Goal: Transaction & Acquisition: Purchase product/service

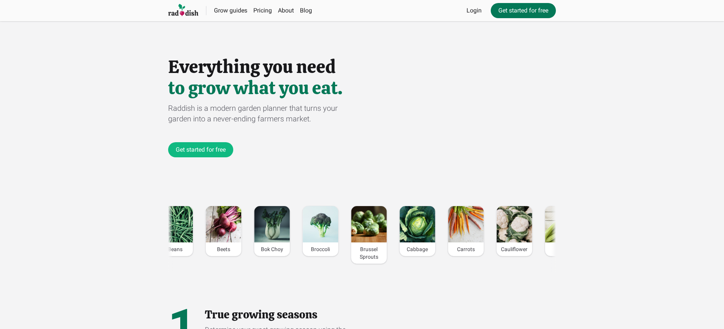
click at [523, 11] on link "Get started for free" at bounding box center [523, 10] width 65 height 15
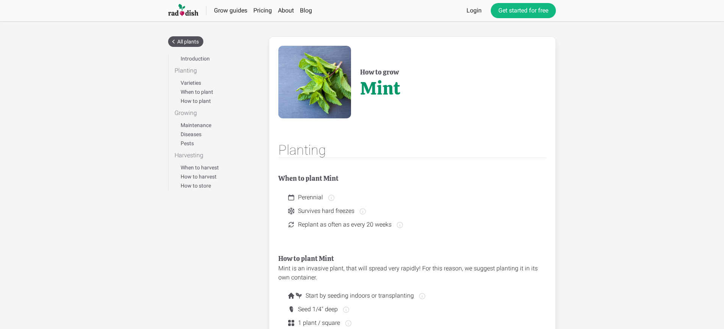
scroll to position [256, 0]
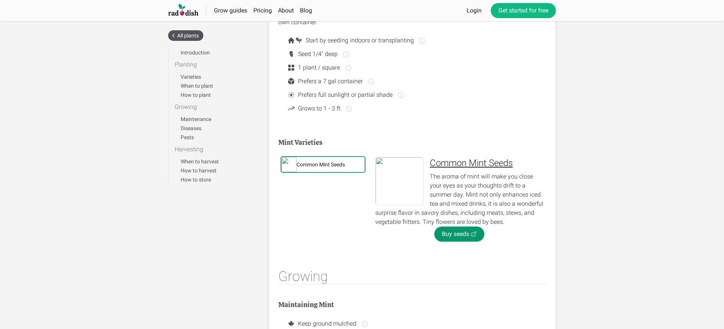
click at [321, 165] on div "Common Mint Seeds" at bounding box center [321, 165] width 48 height 8
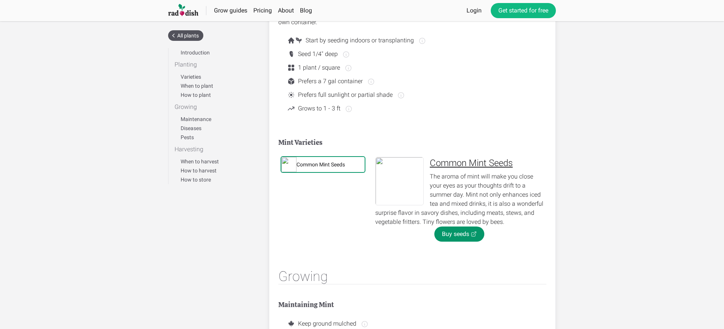
click at [321, 165] on div "Common Mint Seeds" at bounding box center [321, 165] width 48 height 8
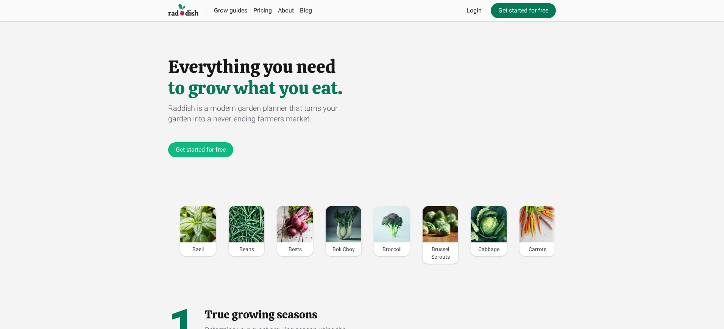
click at [523, 11] on link "Get started for free" at bounding box center [523, 10] width 65 height 15
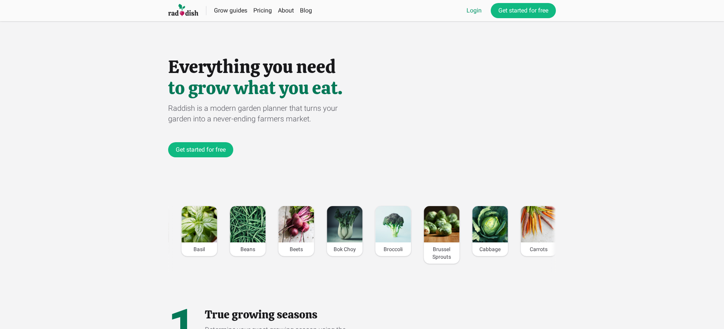
click at [474, 11] on link "Login" at bounding box center [474, 10] width 15 height 9
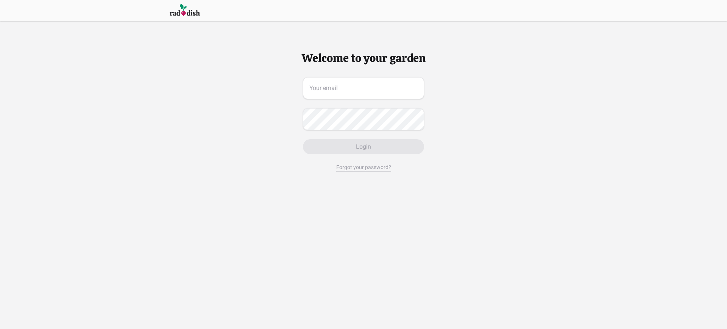
click at [363, 147] on span "Login" at bounding box center [363, 146] width 15 height 9
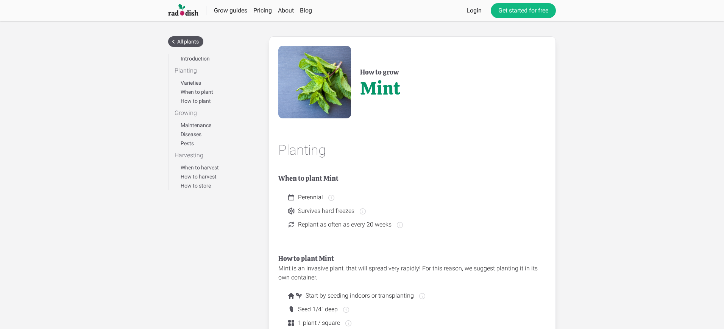
scroll to position [256, 0]
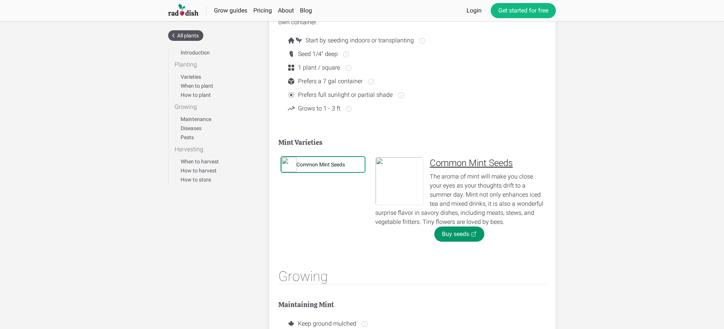
click at [321, 165] on div "Common Mint Seeds" at bounding box center [321, 165] width 48 height 8
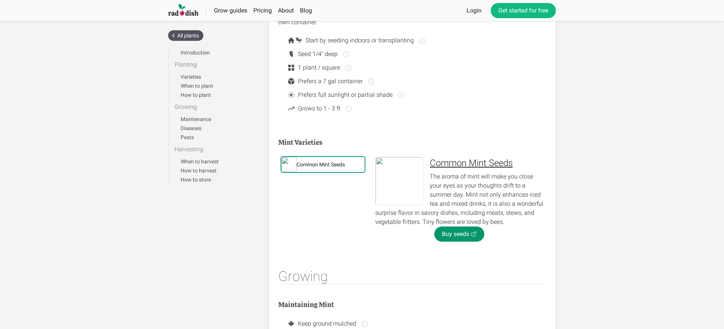
click at [321, 165] on div "Common Mint Seeds" at bounding box center [321, 165] width 48 height 8
click at [459, 234] on link "Buy seeds" at bounding box center [459, 234] width 50 height 15
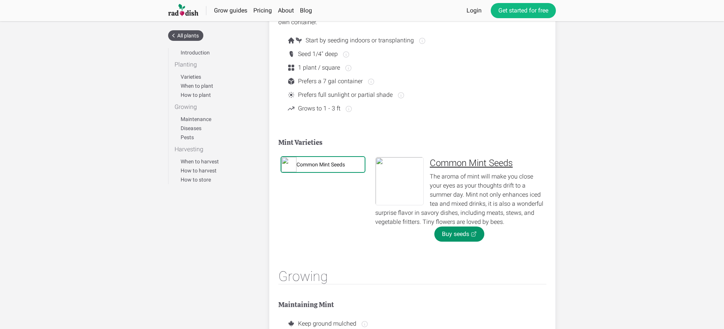
click at [321, 165] on div "Common Mint Seeds" at bounding box center [321, 165] width 48 height 8
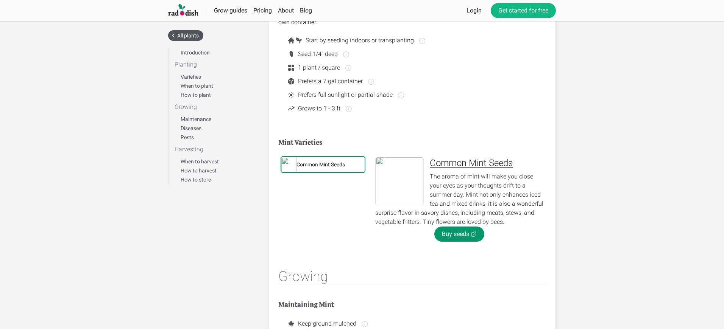
click at [321, 165] on div "Common Mint Seeds" at bounding box center [321, 165] width 48 height 8
click at [459, 234] on link "Buy seeds" at bounding box center [459, 234] width 50 height 15
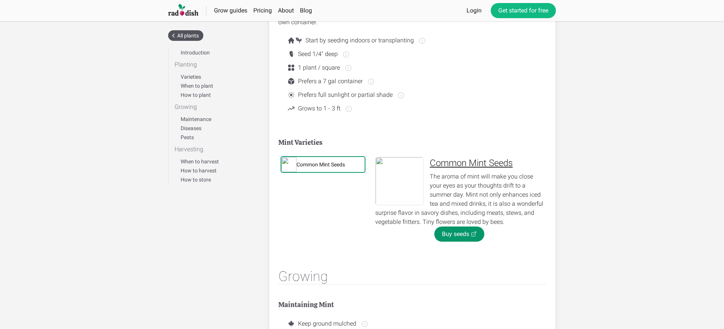
click at [321, 165] on div "Common Mint Seeds" at bounding box center [321, 165] width 48 height 8
click at [459, 234] on link "Buy seeds" at bounding box center [459, 234] width 50 height 15
click at [321, 165] on div "Common Mint Seeds" at bounding box center [321, 165] width 48 height 8
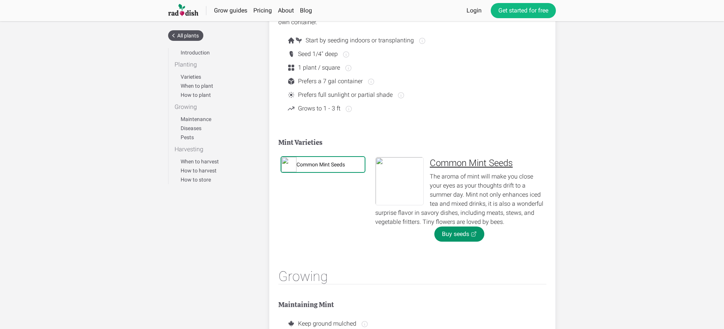
click at [321, 165] on div "Common Mint Seeds" at bounding box center [321, 165] width 48 height 8
click at [459, 234] on link "Buy seeds" at bounding box center [459, 234] width 50 height 15
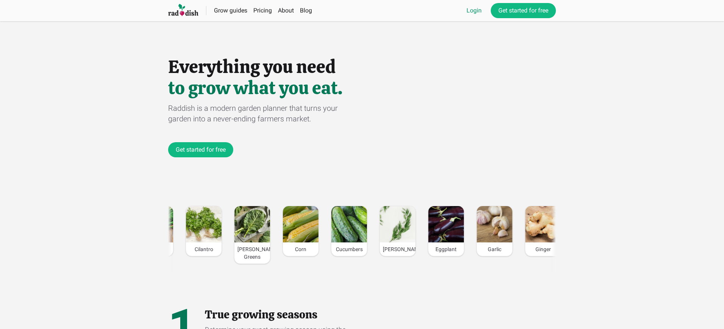
click at [474, 11] on link "Login" at bounding box center [474, 10] width 15 height 9
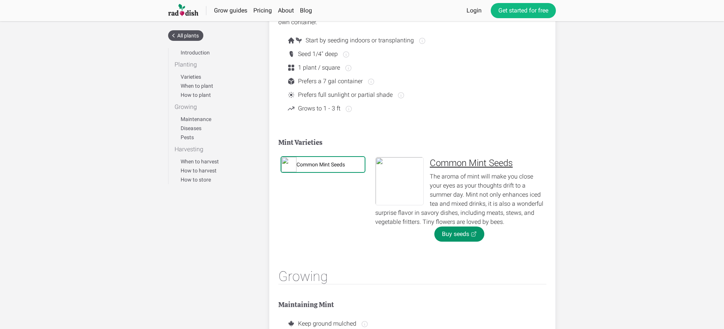
click at [321, 165] on div "Common Mint Seeds" at bounding box center [321, 165] width 48 height 8
click at [474, 11] on link "Login" at bounding box center [474, 10] width 15 height 9
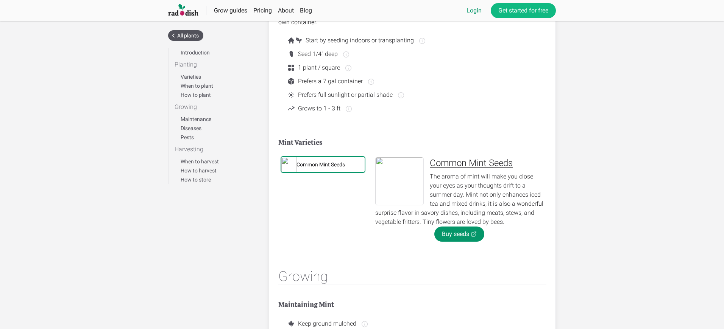
click at [474, 11] on link "Login" at bounding box center [474, 10] width 15 height 9
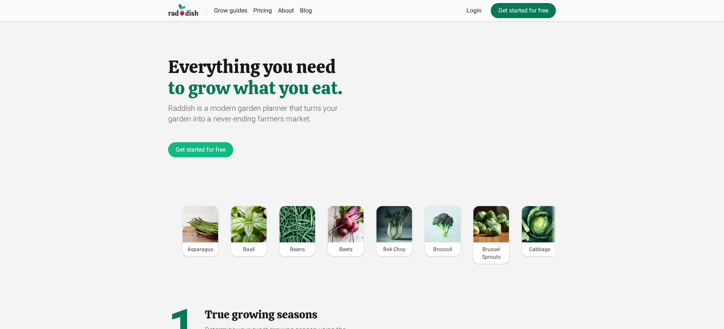
click at [523, 11] on link "Get started for free" at bounding box center [523, 10] width 65 height 15
